Goal: Task Accomplishment & Management: Use online tool/utility

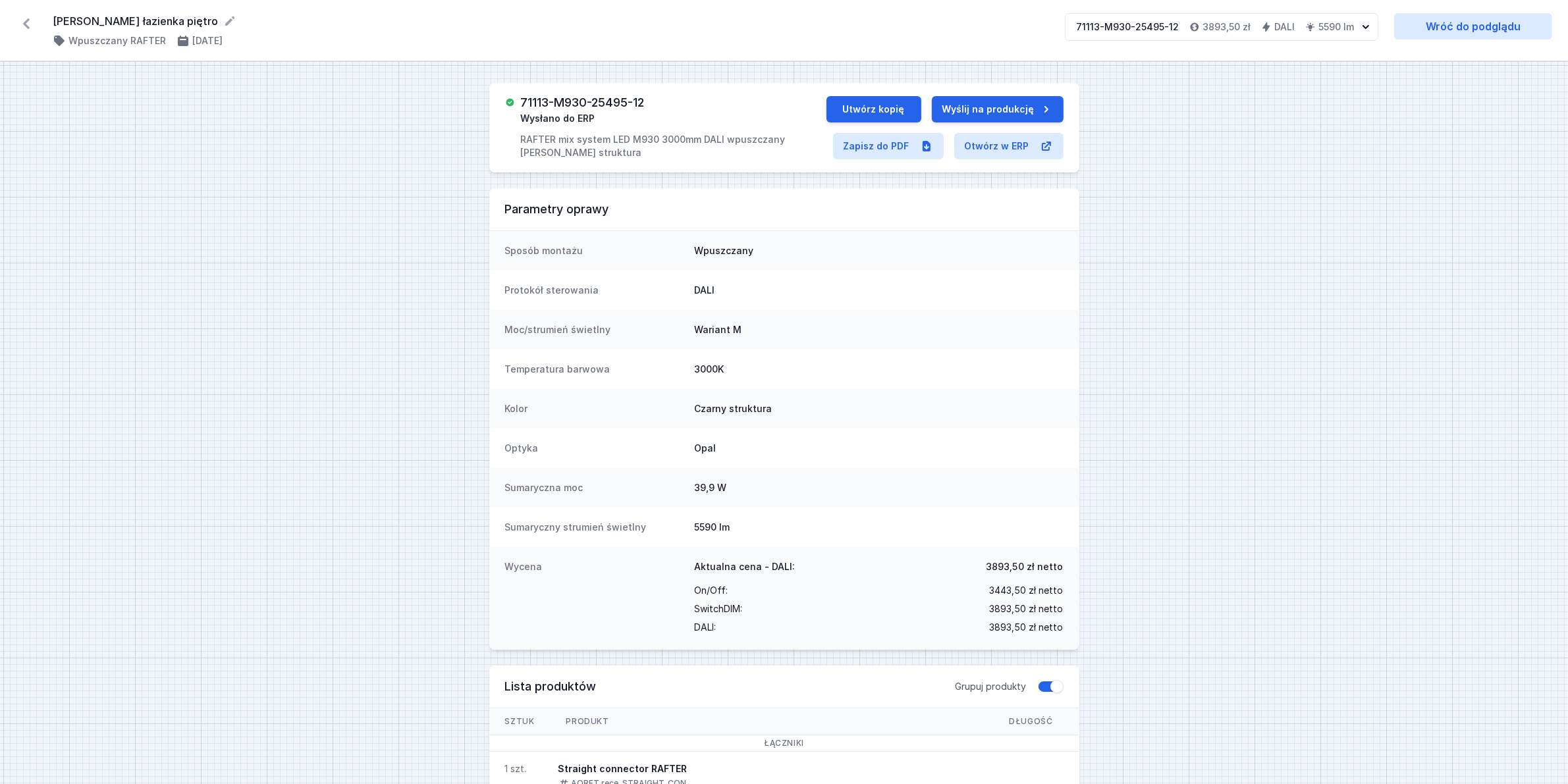
click at [30, 19] on icon at bounding box center [26, 24] width 21 height 21
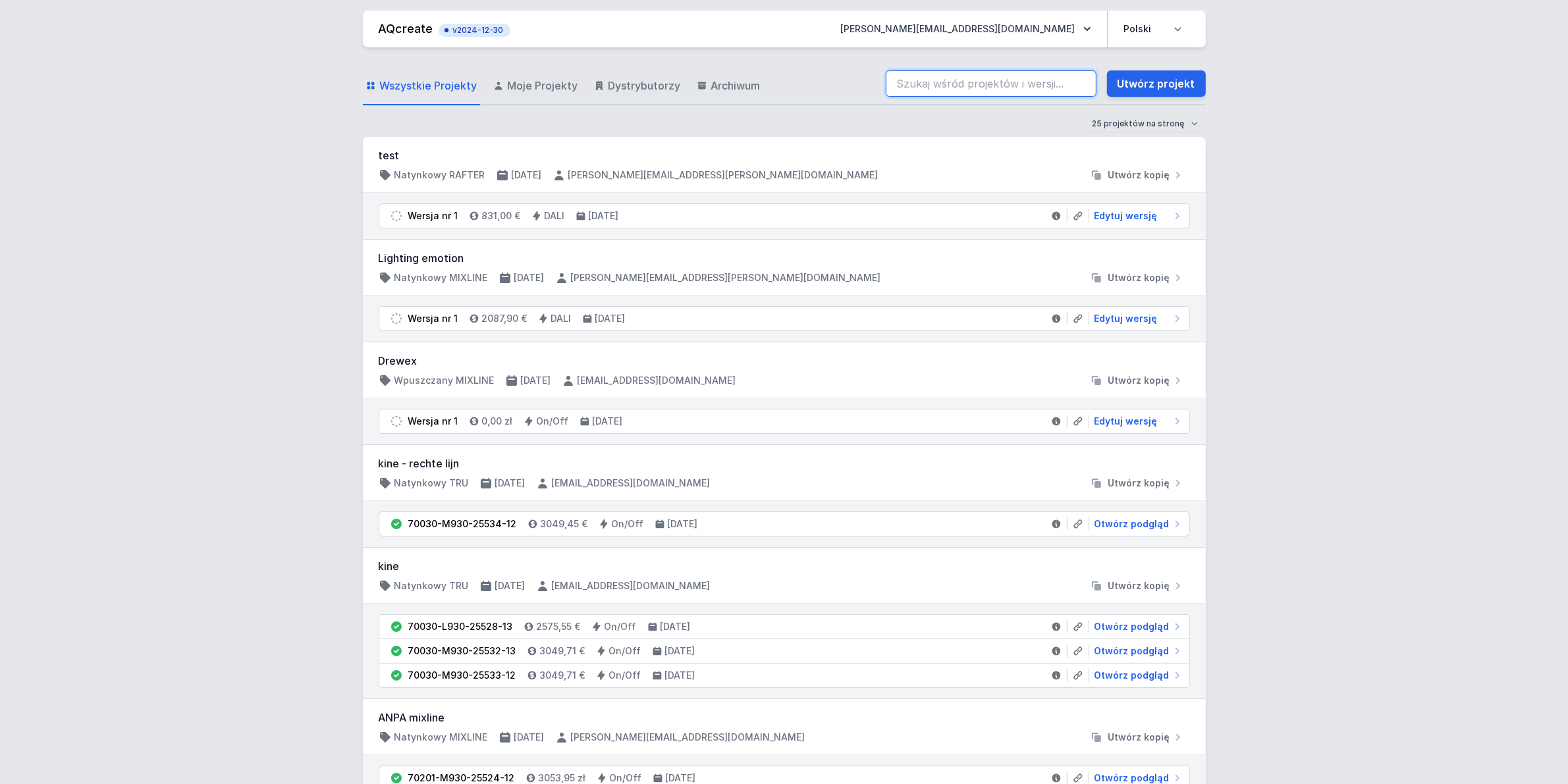
click at [950, 76] on input "search" at bounding box center [991, 84] width 211 height 27
paste input "71114-M927-25477-82"
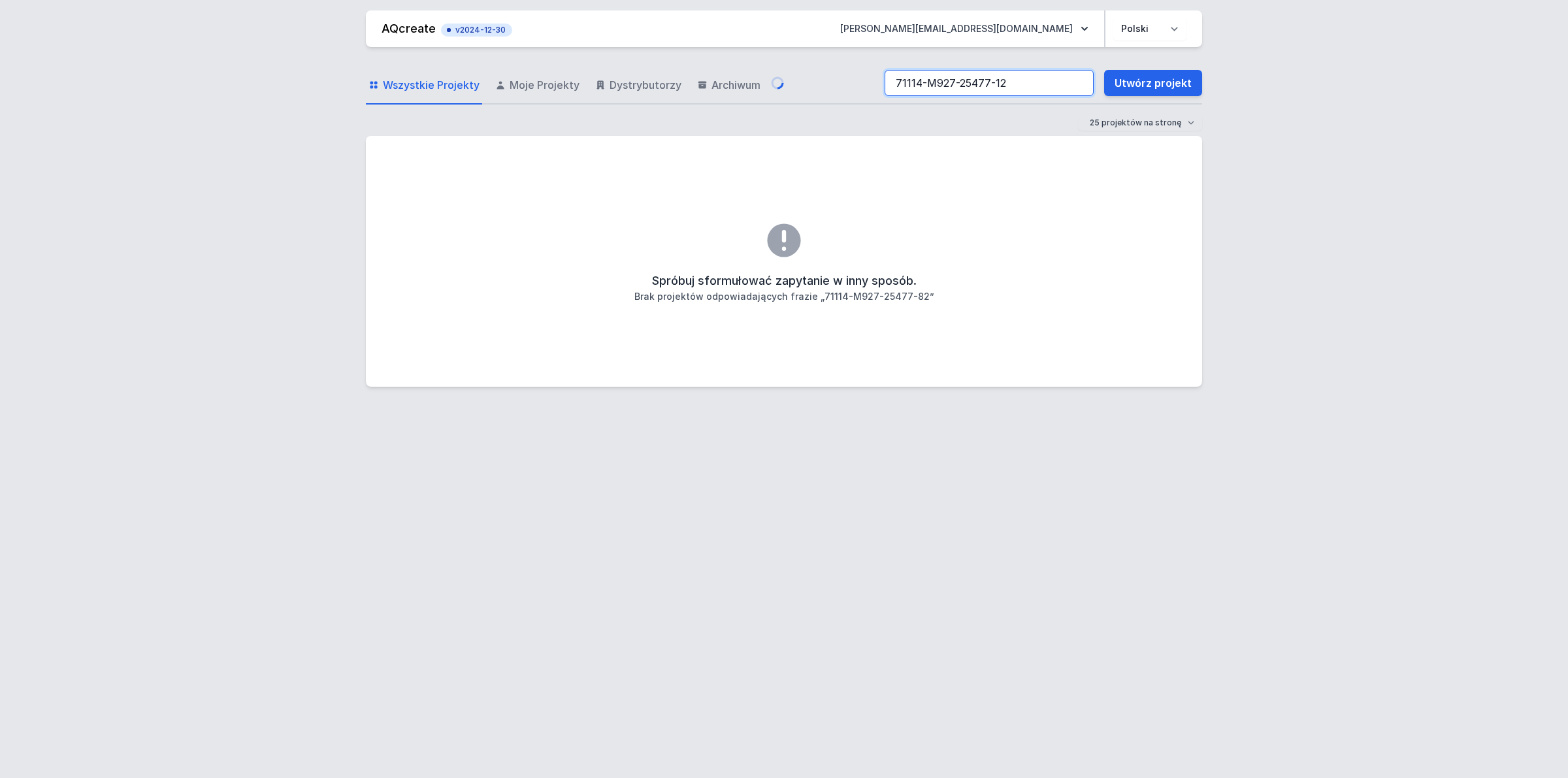
type input "71114-M927-25477-12"
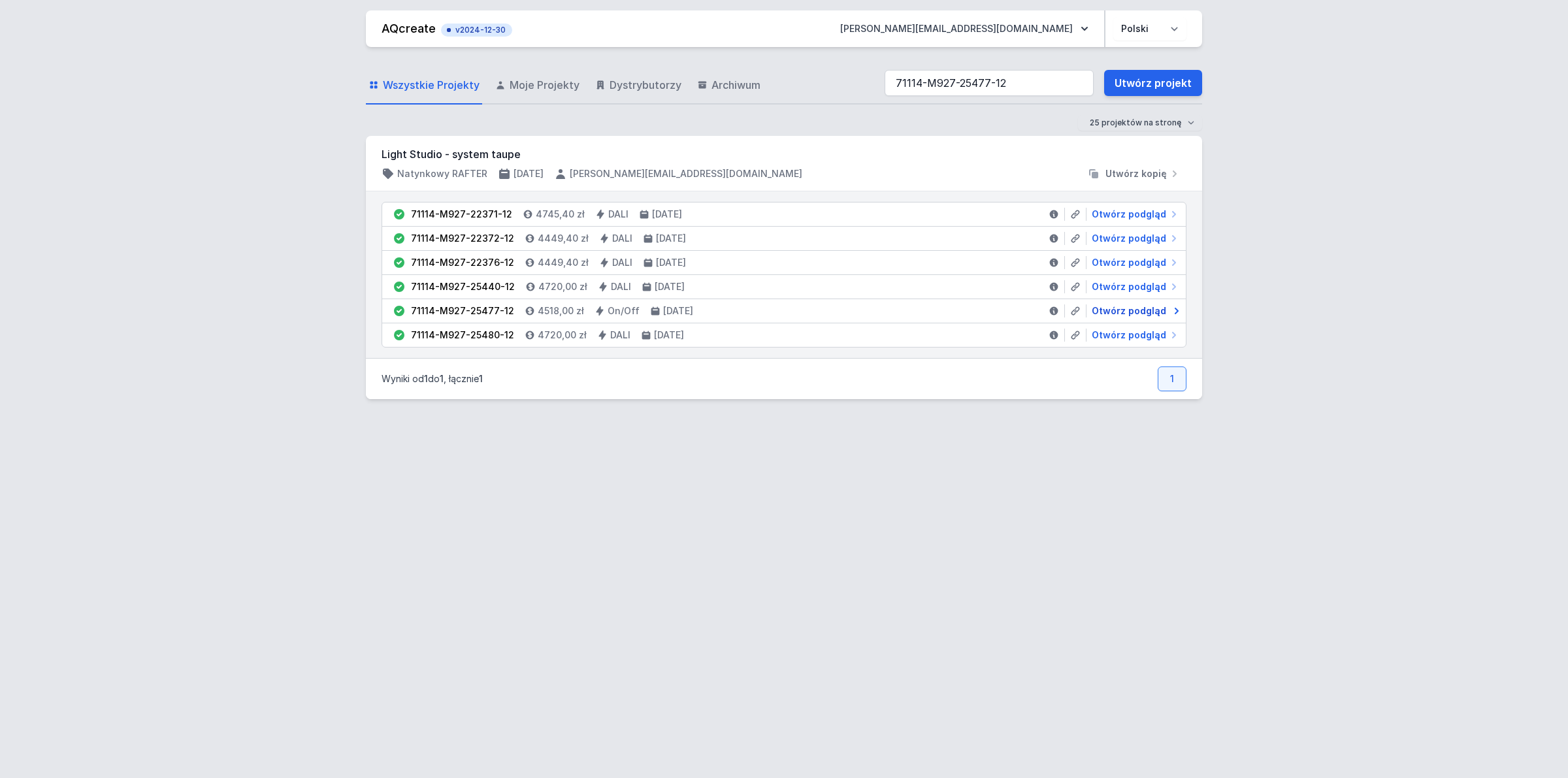
click at [1105, 307] on span "Otwórz podgląd" at bounding box center [1128, 311] width 74 height 13
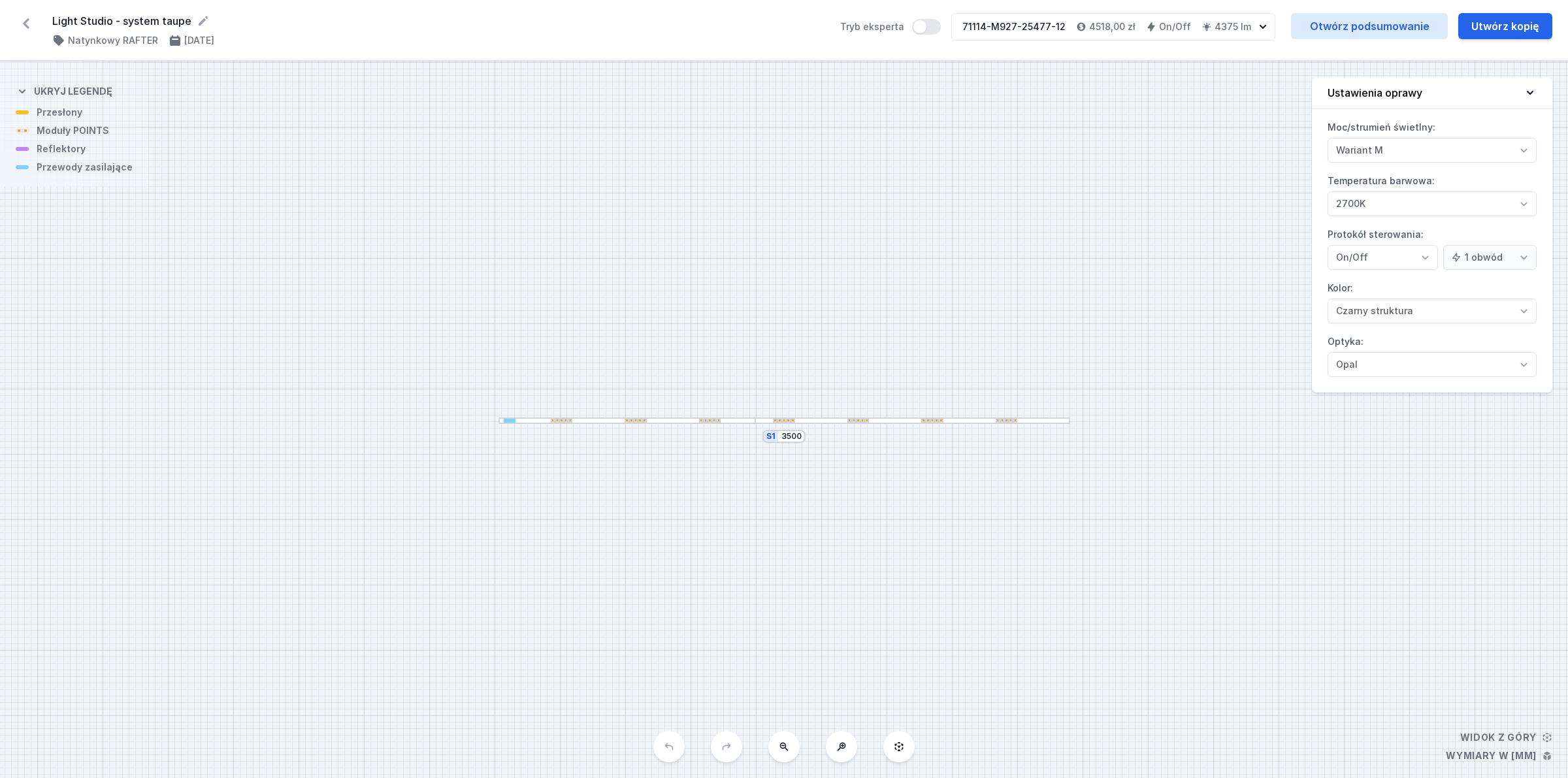
select select "M"
select select "2"
click at [1347, 26] on link "Otwórz podsumowanie" at bounding box center [1369, 26] width 157 height 26
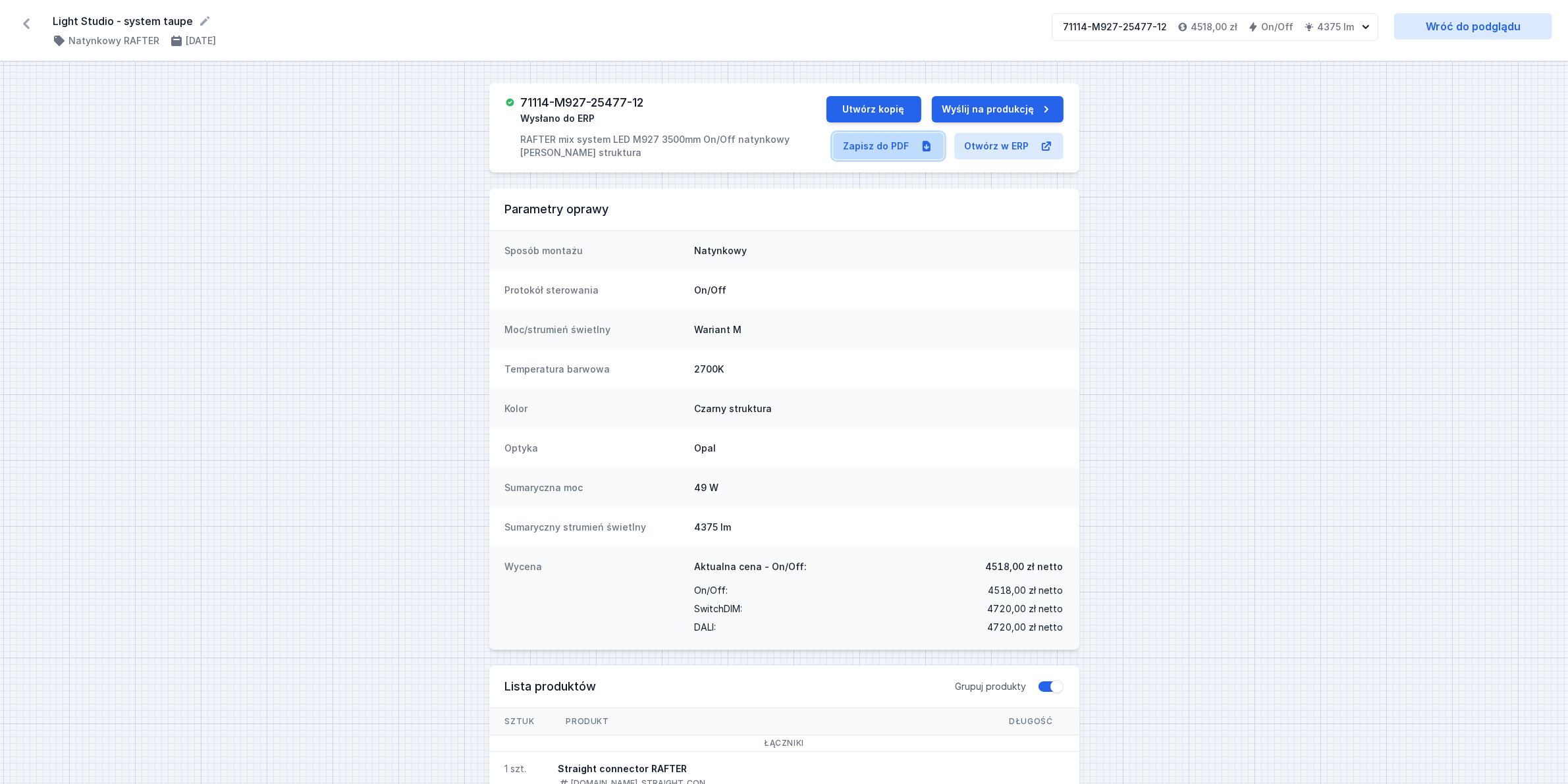
click at [900, 142] on link "Zapisz do PDF" at bounding box center [888, 146] width 110 height 27
